Goal: Task Accomplishment & Management: Manage account settings

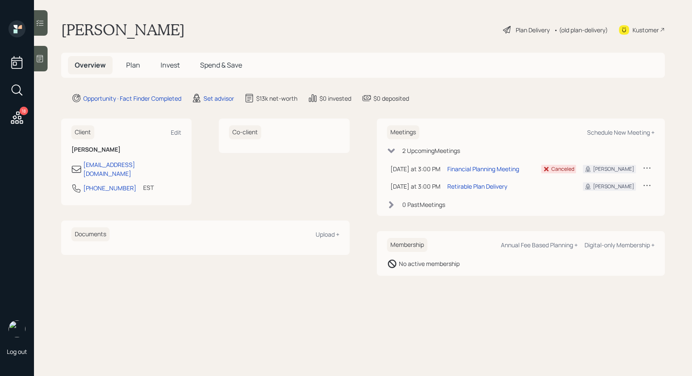
click at [504, 29] on icon at bounding box center [507, 30] width 10 height 10
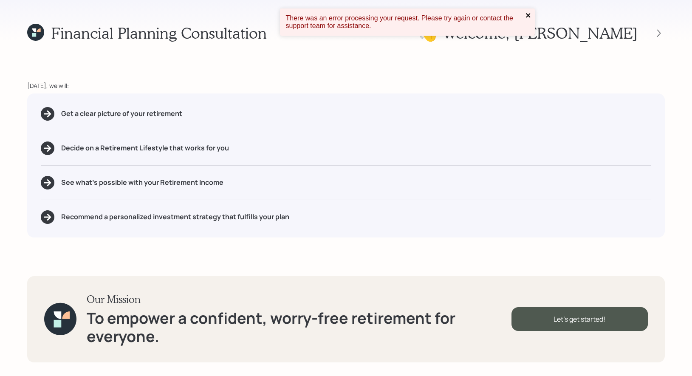
click at [528, 17] on icon "close" at bounding box center [528, 15] width 6 height 7
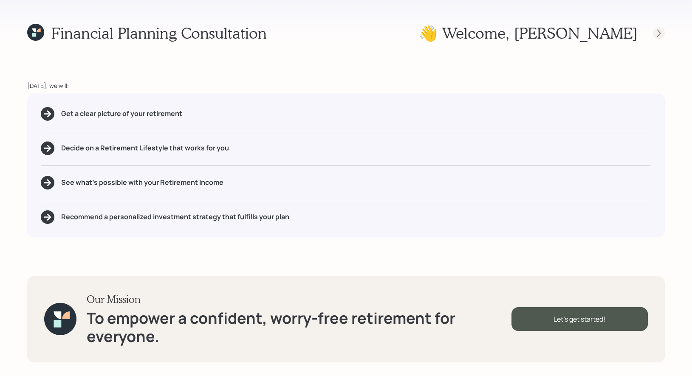
click at [660, 34] on icon at bounding box center [658, 33] width 8 height 8
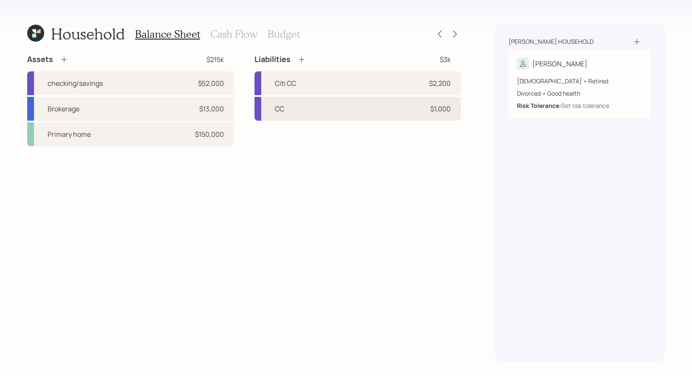
click at [322, 111] on div "CC $1,000" at bounding box center [357, 109] width 207 height 24
select select "credit_card"
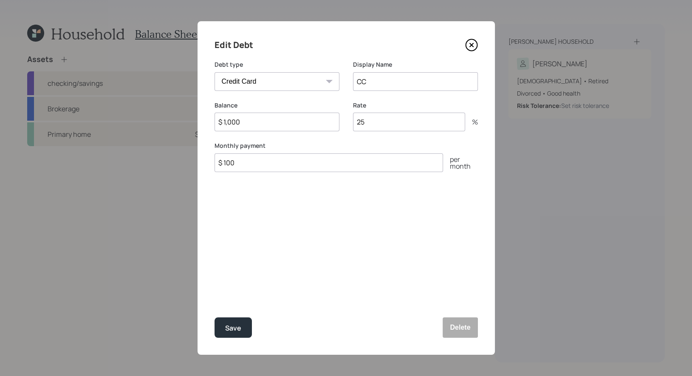
click at [473, 45] on icon at bounding box center [471, 45] width 13 height 13
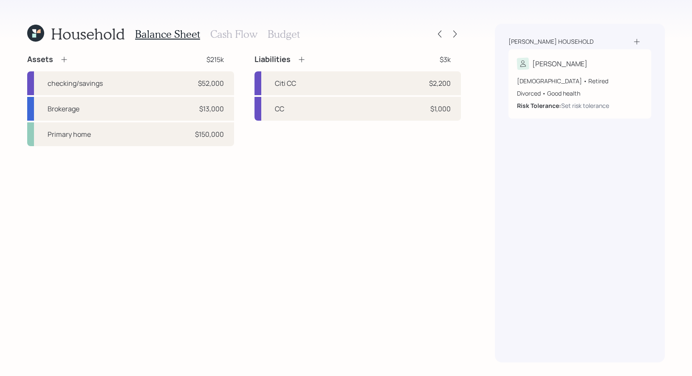
click at [229, 34] on h3 "Cash Flow" at bounding box center [233, 34] width 47 height 12
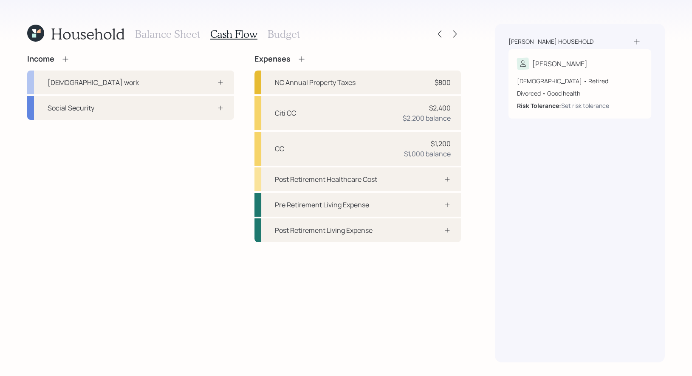
click at [277, 34] on h3 "Budget" at bounding box center [284, 34] width 32 height 12
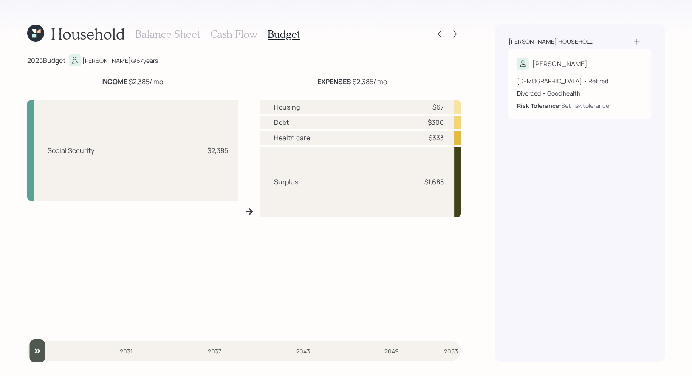
click at [222, 35] on h3 "Cash Flow" at bounding box center [233, 34] width 47 height 12
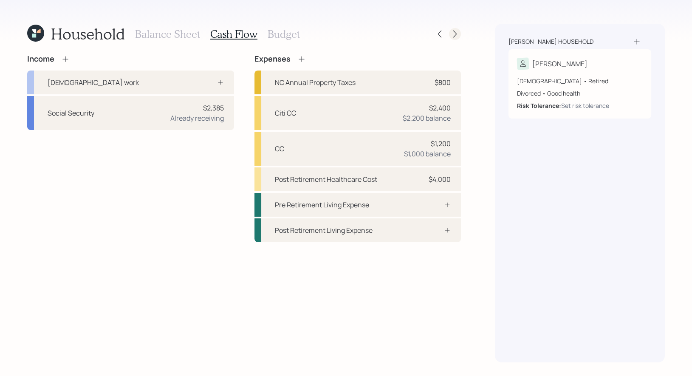
click at [452, 34] on icon at bounding box center [455, 34] width 8 height 8
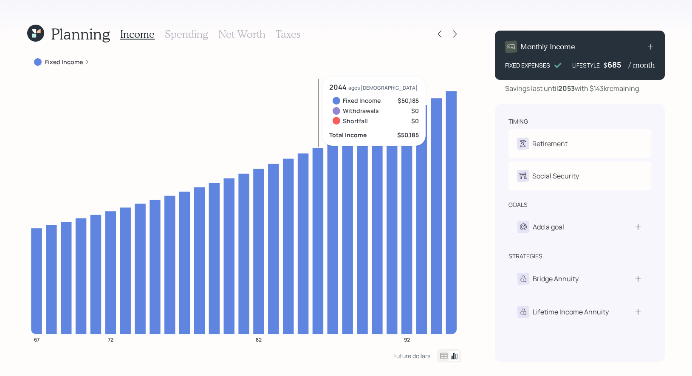
click at [234, 29] on h3 "Net Worth" at bounding box center [241, 34] width 47 height 12
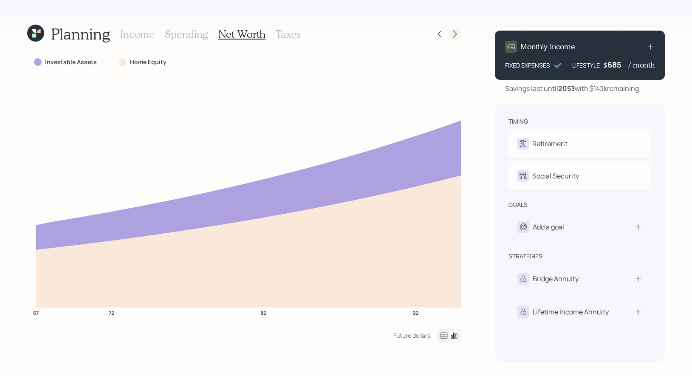
click at [457, 33] on icon at bounding box center [455, 34] width 8 height 8
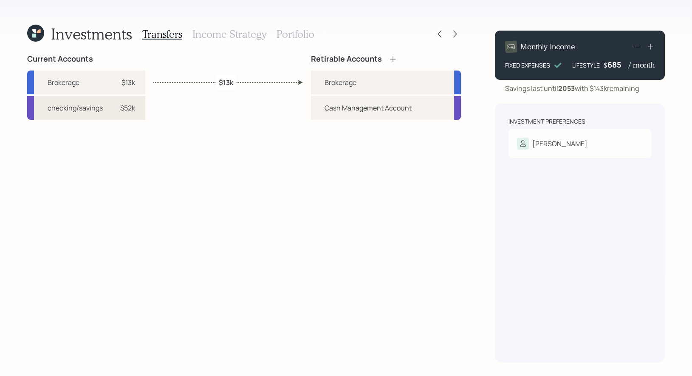
click at [137, 109] on div "checking/savings $52k" at bounding box center [86, 108] width 118 height 24
click at [319, 83] on div "Brokerage" at bounding box center [386, 83] width 150 height 24
select select "366fa004-b54c-4f7f-a85e-6668da4b7b47"
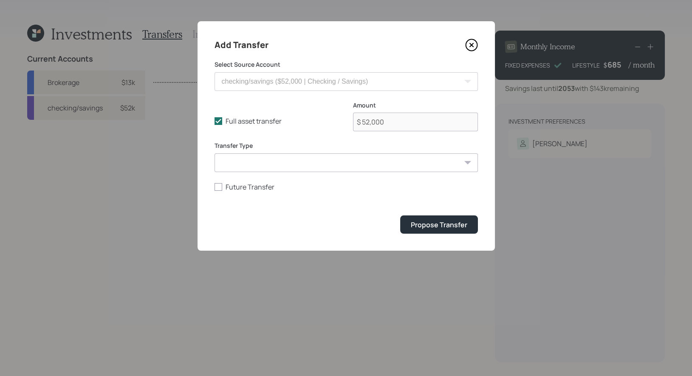
click at [261, 161] on select "ACAT Transfer Non ACAT Transfer Capitalize Rollover Rollover Deposit" at bounding box center [345, 162] width 263 height 19
click at [469, 43] on icon at bounding box center [471, 45] width 13 height 13
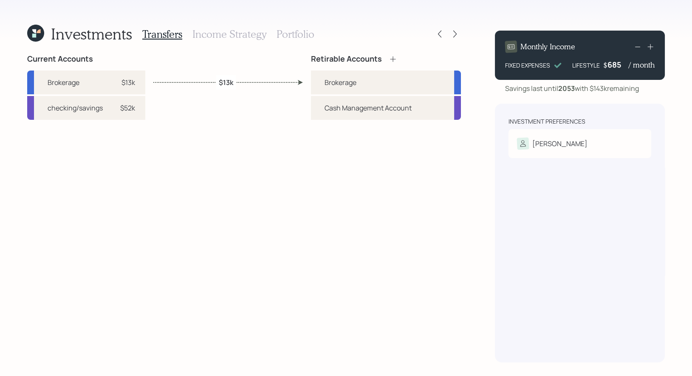
click at [230, 31] on h3 "Income Strategy" at bounding box center [229, 34] width 74 height 12
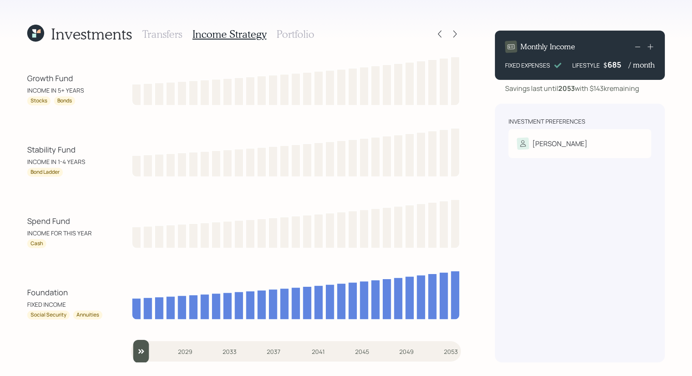
click at [293, 32] on h3 "Portfolio" at bounding box center [295, 34] width 38 height 12
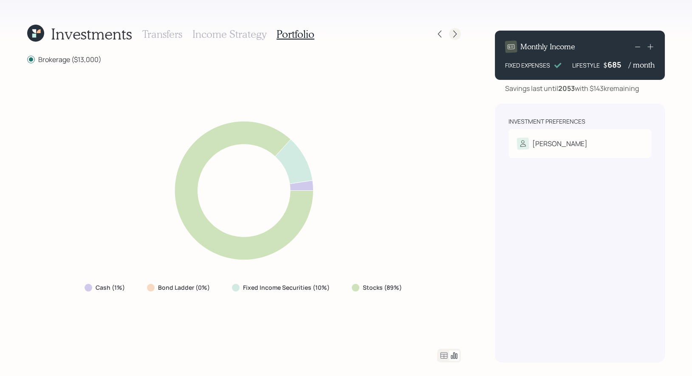
click at [452, 35] on icon at bounding box center [455, 34] width 8 height 8
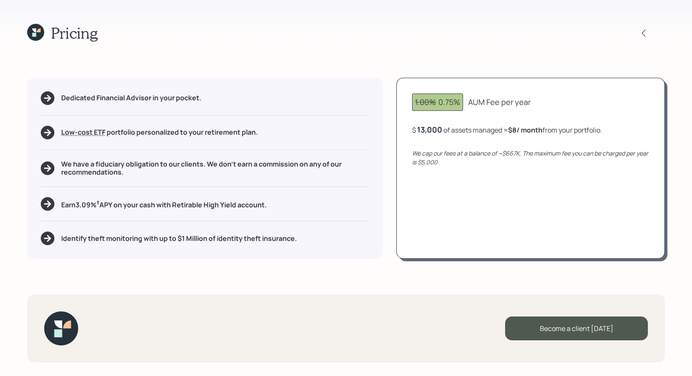
click at [34, 31] on icon at bounding box center [35, 32] width 17 height 17
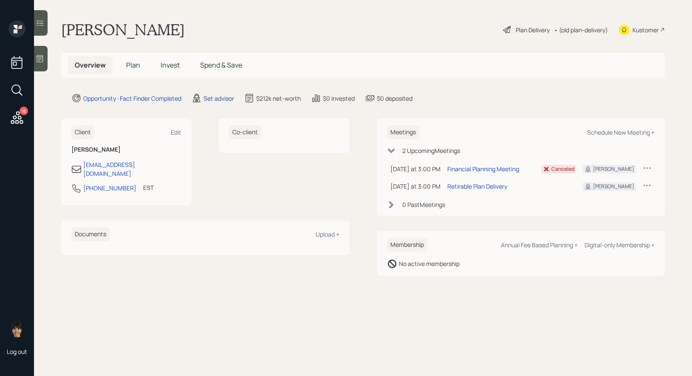
click at [216, 96] on div "Set advisor" at bounding box center [218, 98] width 31 height 9
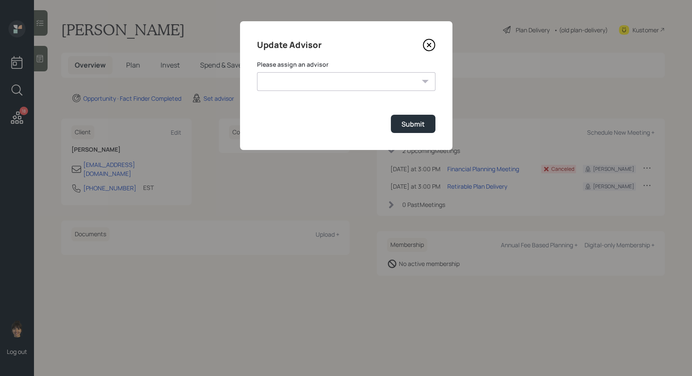
click at [288, 84] on select "James DiStasi Robby Grisanti Jonah Coleman Tyler End Treva Nostdahl Eric Schwar…" at bounding box center [346, 81] width 178 height 19
select select "8b79112e-3cfb-44f9-89e7-15267fe946c1"
click at [257, 72] on select "James DiStasi Robby Grisanti Jonah Coleman Tyler End Treva Nostdahl Eric Schwar…" at bounding box center [346, 81] width 178 height 19
click at [346, 79] on select "James DiStasi Robby Grisanti Jonah Coleman Tyler End Treva Nostdahl Eric Schwar…" at bounding box center [346, 81] width 178 height 19
click at [257, 72] on select "James DiStasi Robby Grisanti Jonah Coleman Tyler End Treva Nostdahl Eric Schwar…" at bounding box center [346, 81] width 178 height 19
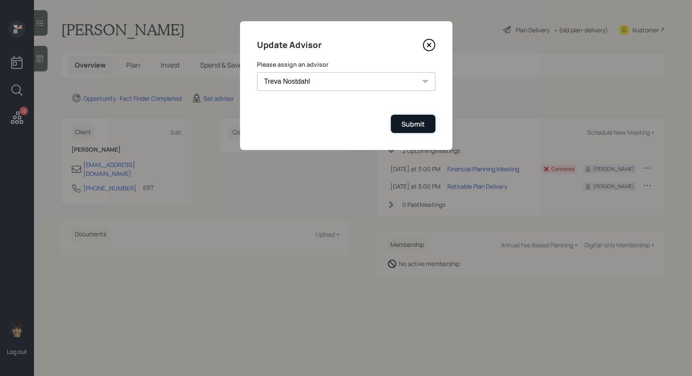
click at [402, 123] on div "Submit" at bounding box center [412, 123] width 23 height 9
